Goal: Information Seeking & Learning: Find specific fact

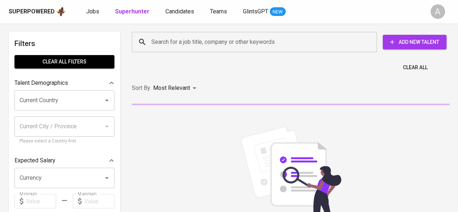
click at [223, 43] on input "Search for a job title, company or other keywords" at bounding box center [256, 42] width 213 height 14
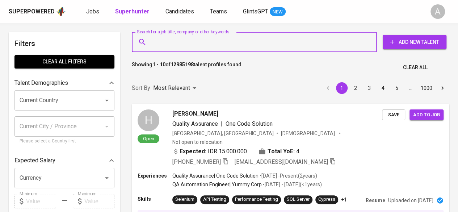
paste input "Rahmanandita Sulastri"
type input "Rahmanandita Sulastri"
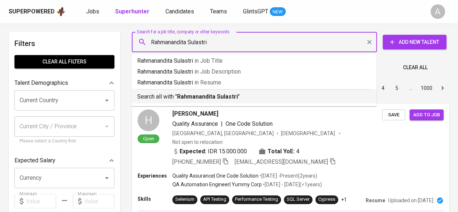
click at [178, 96] on b "Rahmanandita Sulastri" at bounding box center [207, 96] width 61 height 7
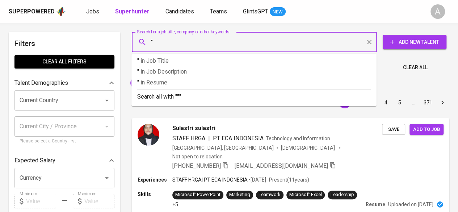
paste input "Rahmanandita Sulastri"
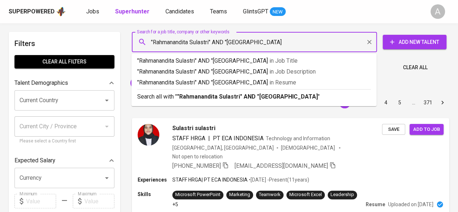
type input ""Rahmanandita Sulastri" AND "[GEOGRAPHIC_DATA]""
click at [204, 97] on b ""Rahmanandita Sulastri" AND "[GEOGRAPHIC_DATA]"" at bounding box center [248, 96] width 143 height 7
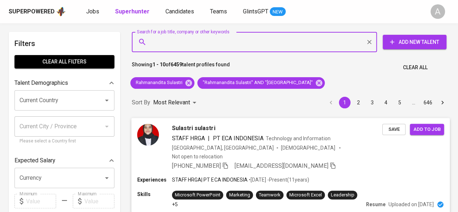
click at [245, 134] on span "PT ECA INDONESIA" at bounding box center [238, 138] width 51 height 9
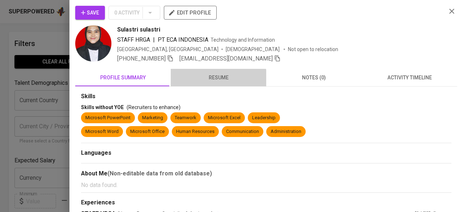
click at [217, 79] on span "resume" at bounding box center [218, 77] width 87 height 9
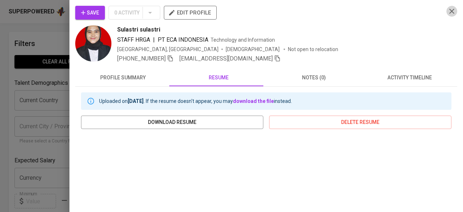
click at [448, 15] on icon "button" at bounding box center [452, 11] width 9 height 9
click at [450, 13] on icon "button" at bounding box center [452, 11] width 5 height 5
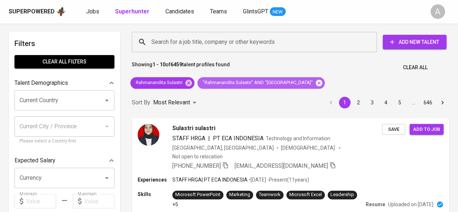
click at [318, 81] on icon at bounding box center [319, 83] width 8 height 8
